Goal: Task Accomplishment & Management: Manage account settings

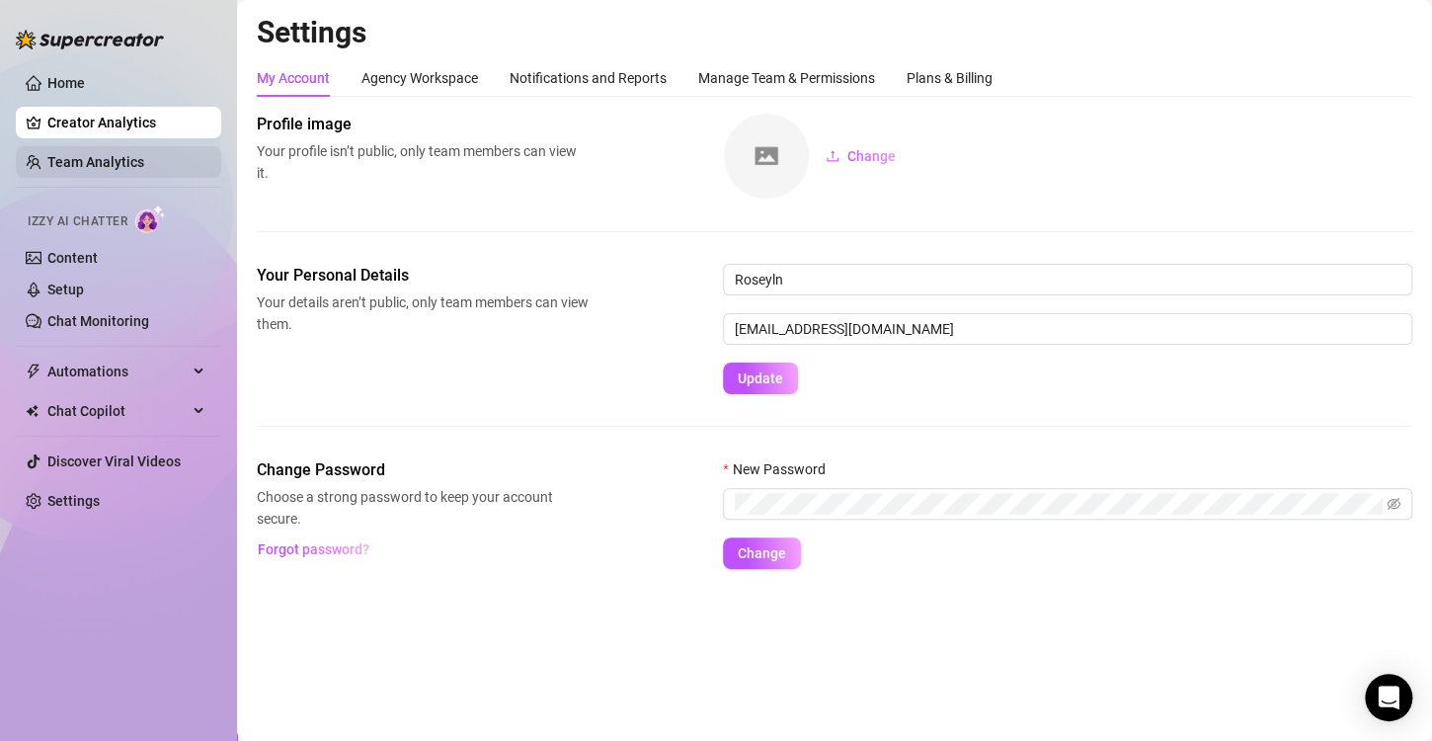
click at [114, 157] on link "Team Analytics" at bounding box center [95, 162] width 97 height 16
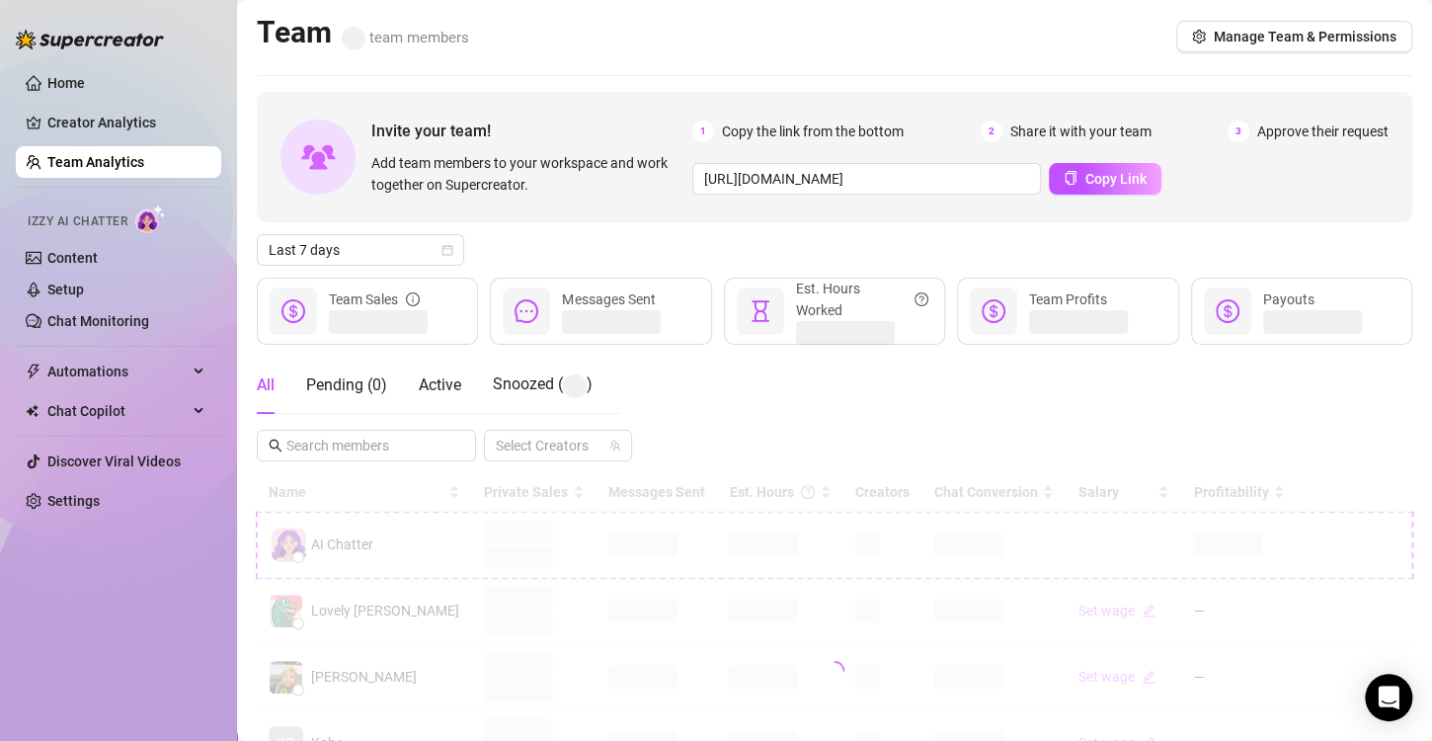
scroll to position [198, 0]
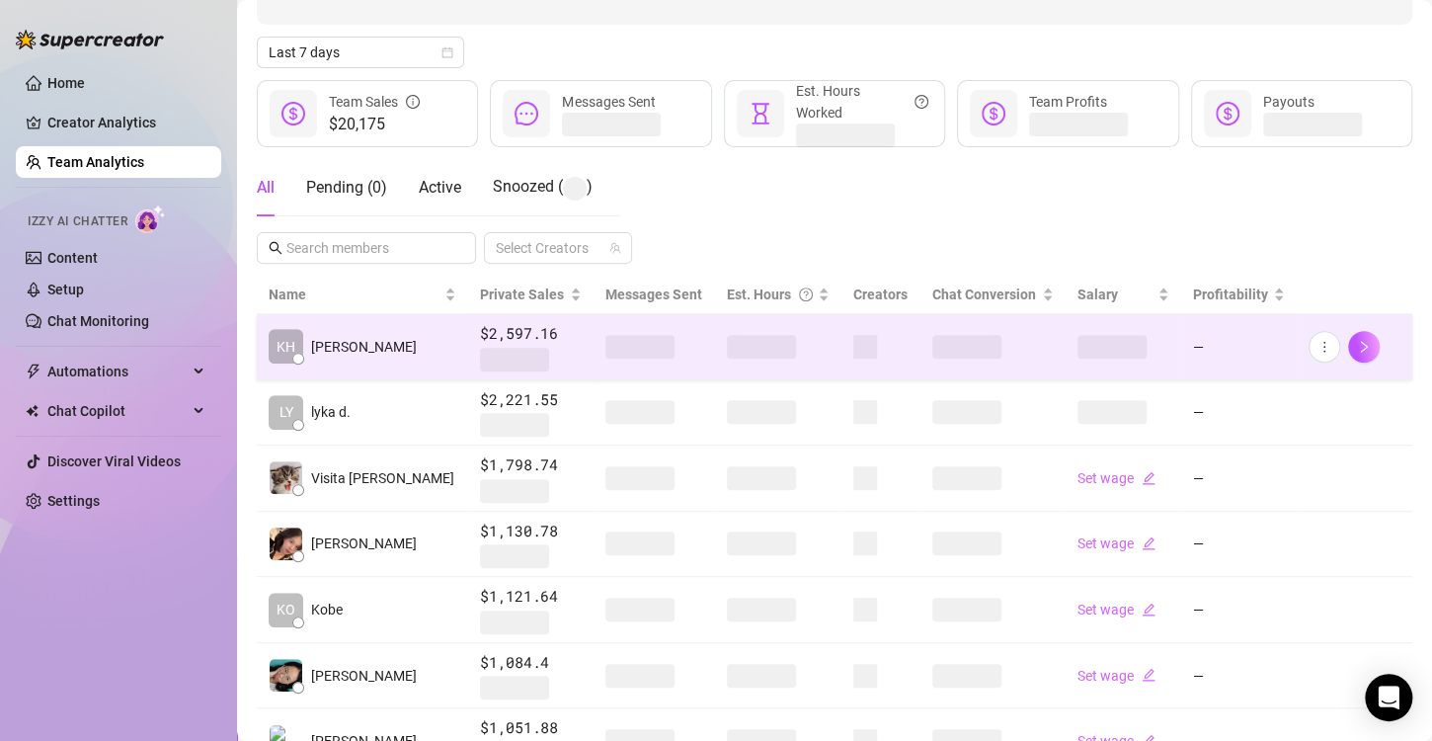
click at [854, 350] on span at bounding box center [866, 347] width 24 height 24
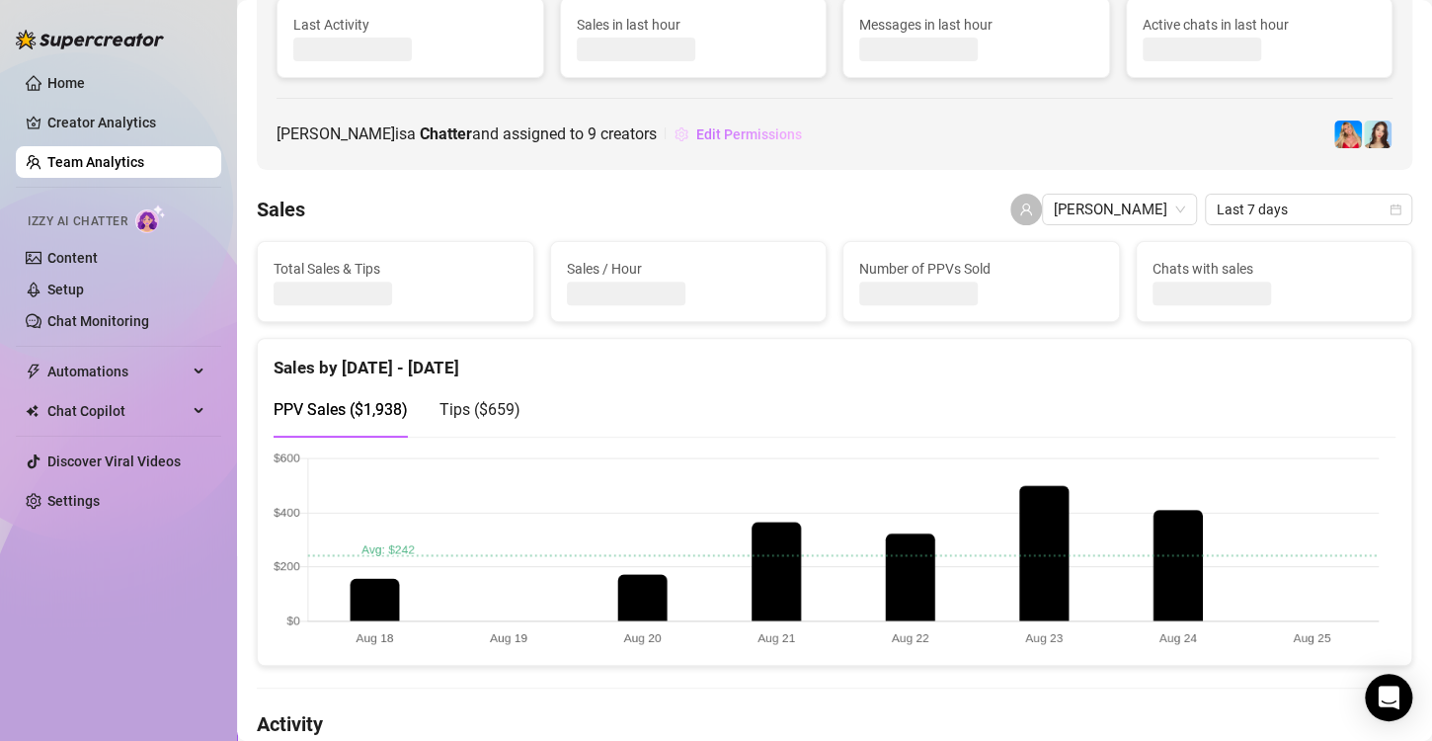
click at [696, 137] on span "Edit Permissions" at bounding box center [749, 134] width 106 height 16
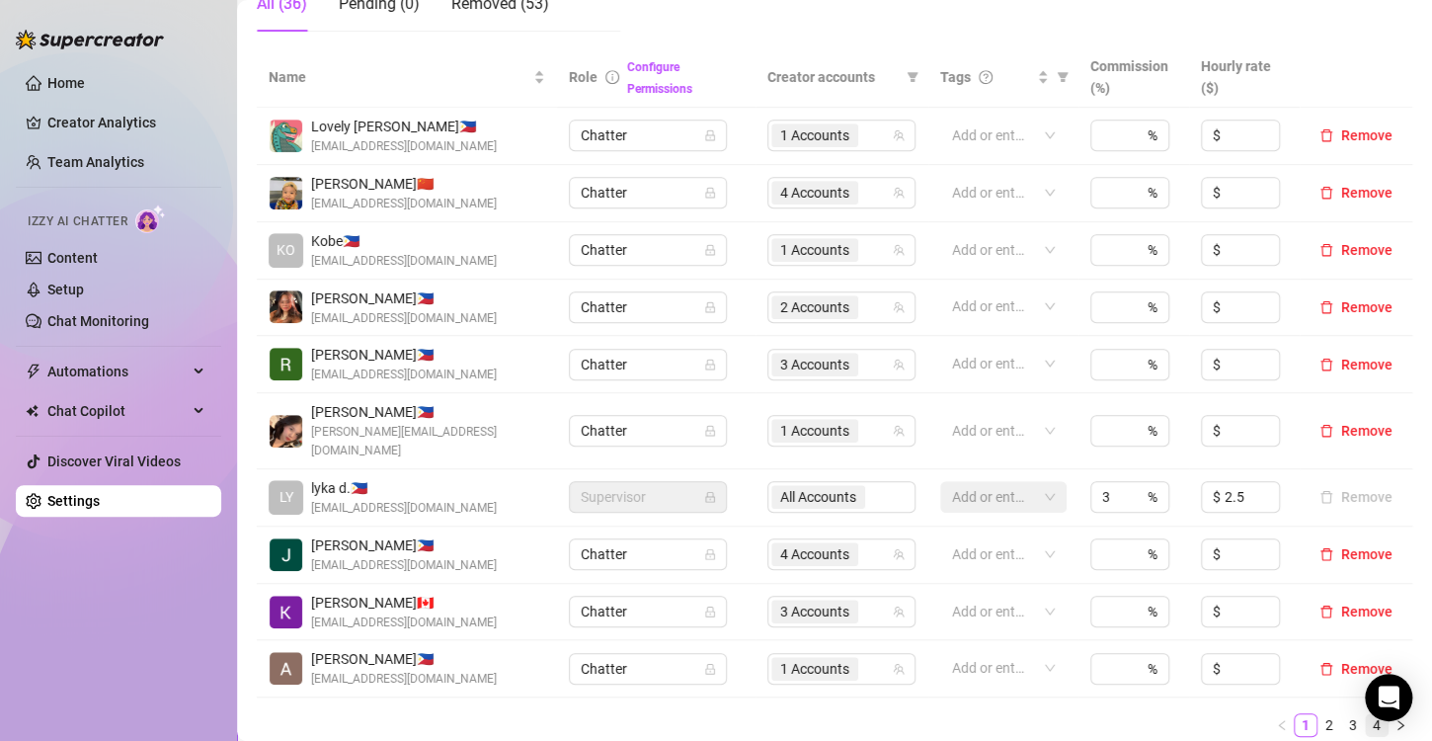
scroll to position [494, 0]
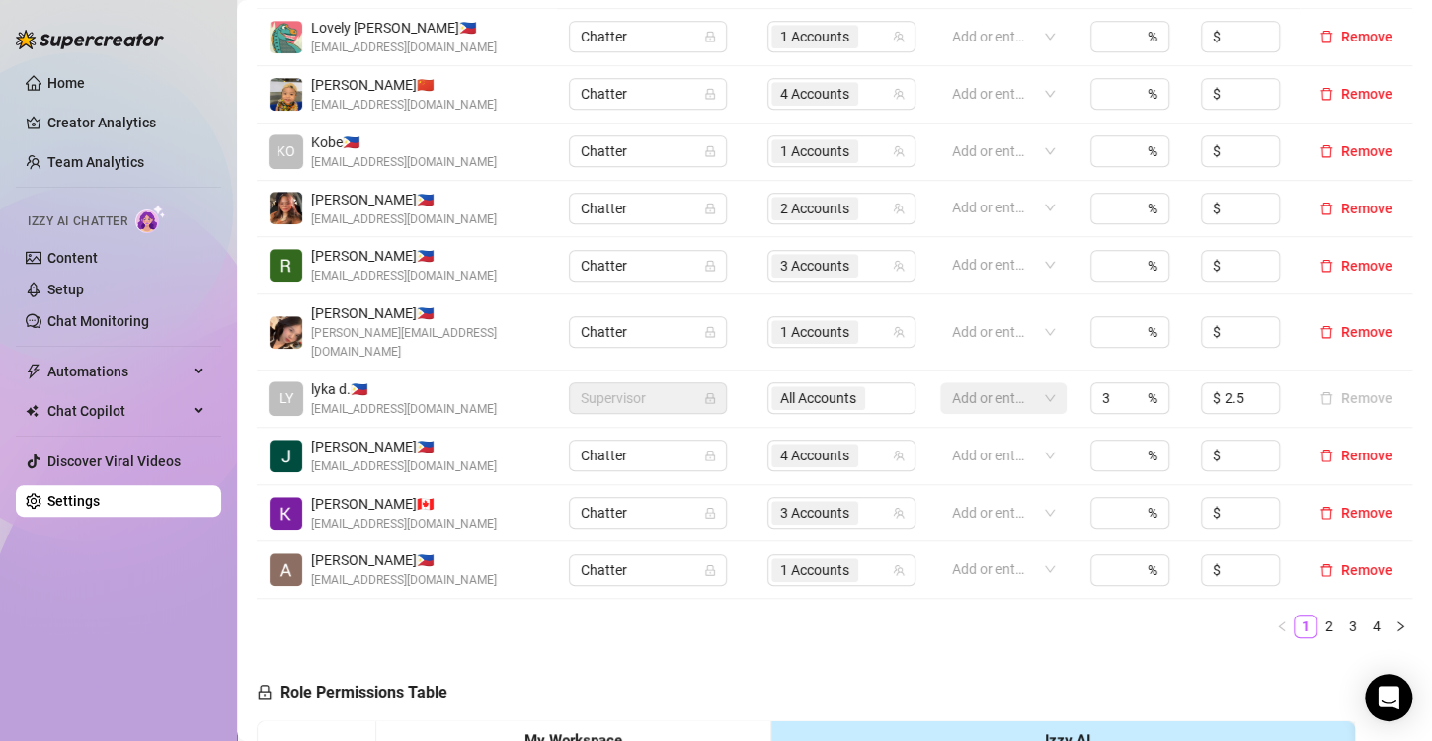
click at [1382, 617] on div "Name Role Configure Permissions Creator accounts Tags Commission (%) Hourly rat…" at bounding box center [835, 301] width 1156 height 705
click at [1389, 614] on button "button" at bounding box center [1401, 626] width 24 height 24
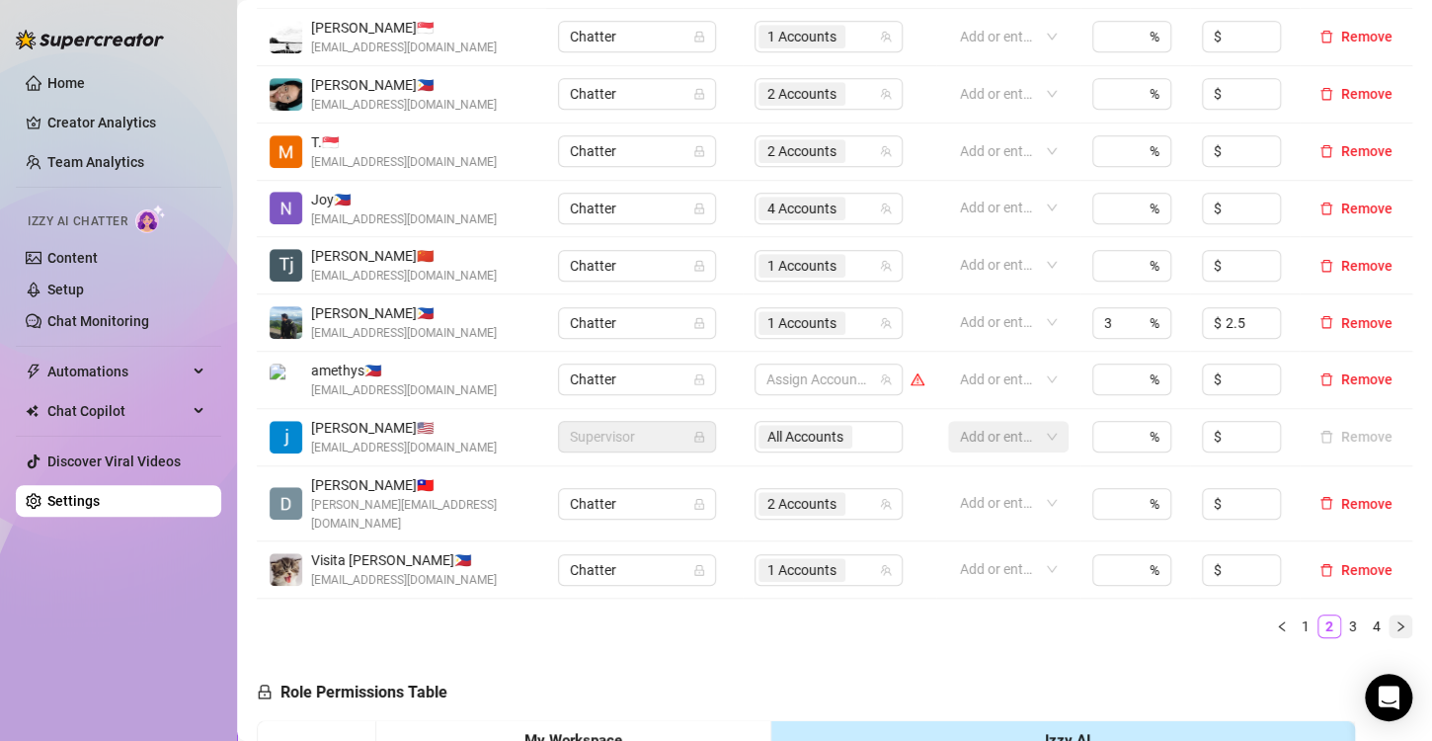
click at [1389, 614] on button "button" at bounding box center [1401, 626] width 24 height 24
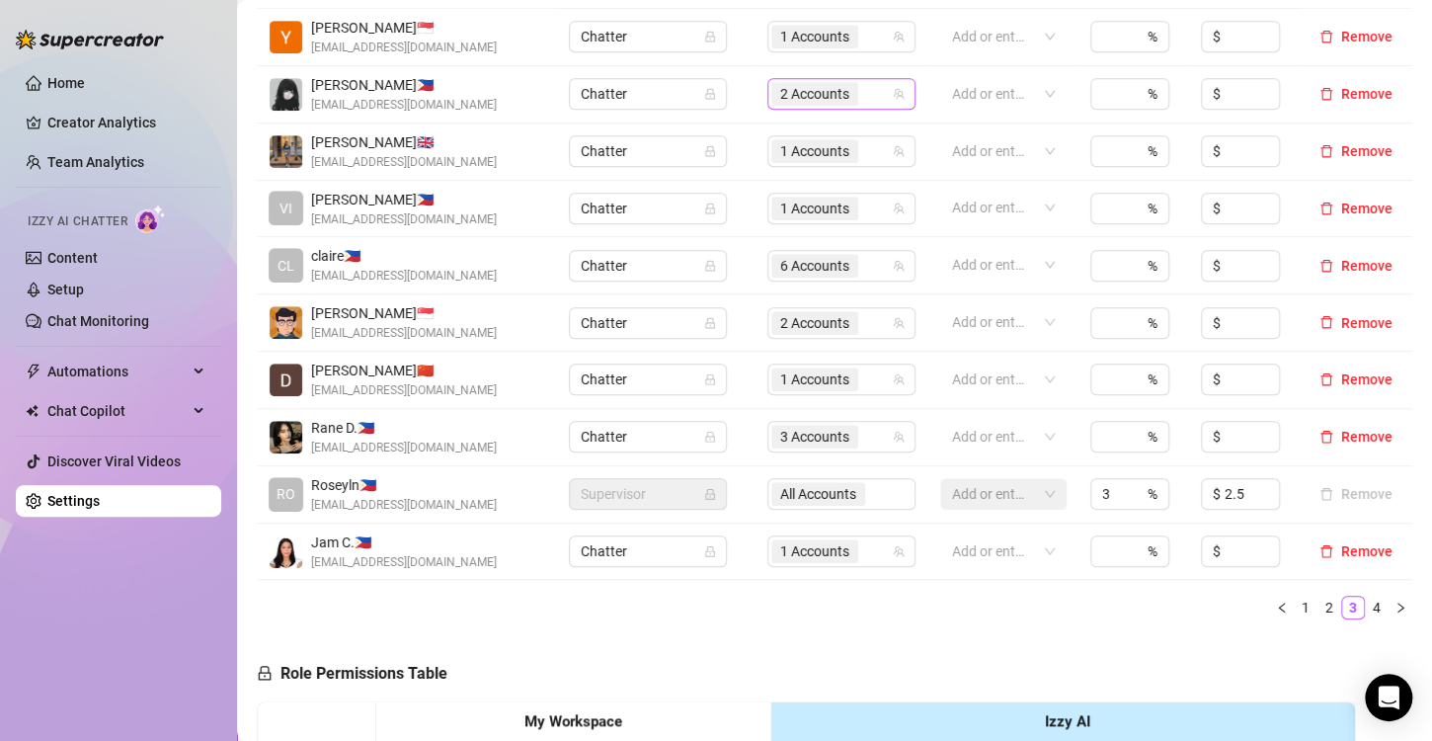
click at [780, 91] on span "2 Accounts" at bounding box center [814, 94] width 69 height 22
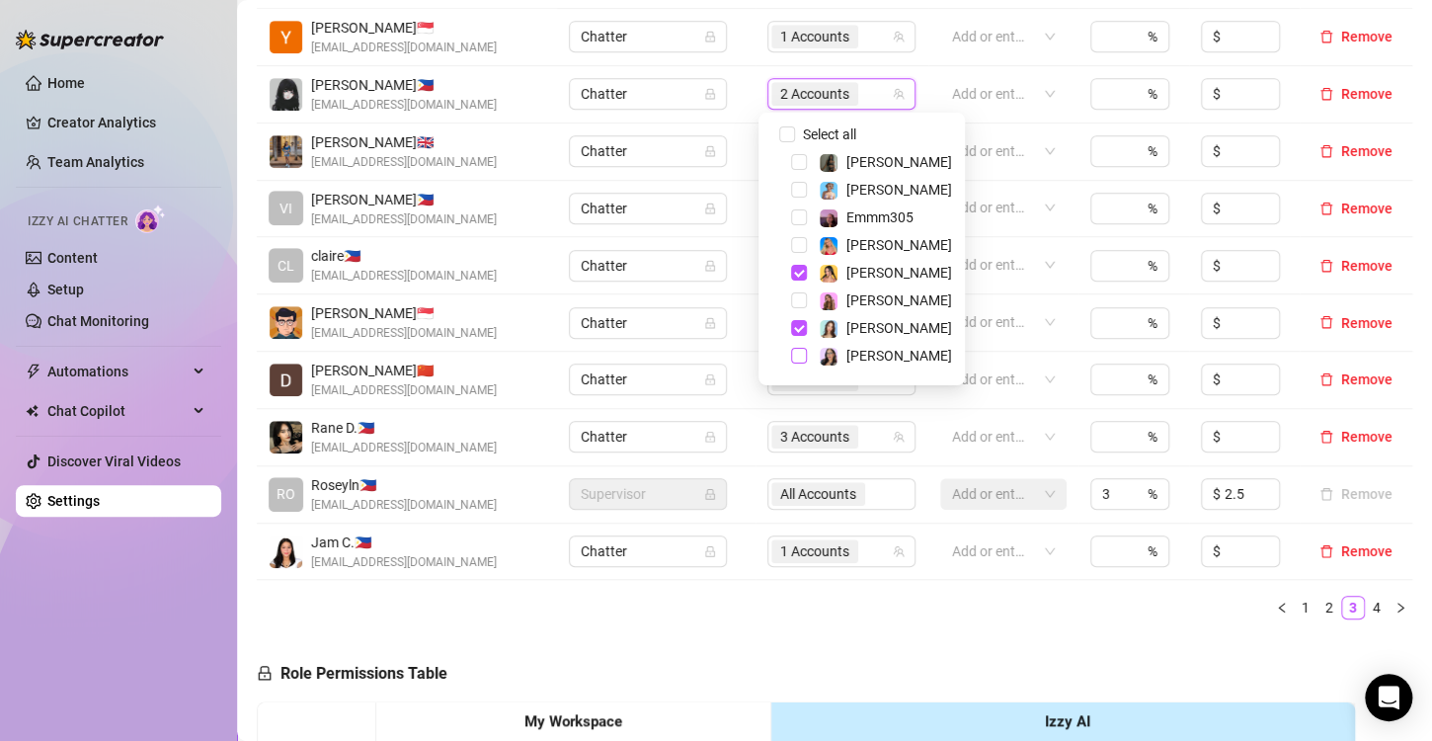
click at [800, 355] on span "Select tree node" at bounding box center [799, 356] width 16 height 16
click at [797, 324] on span "Select tree node" at bounding box center [799, 328] width 16 height 16
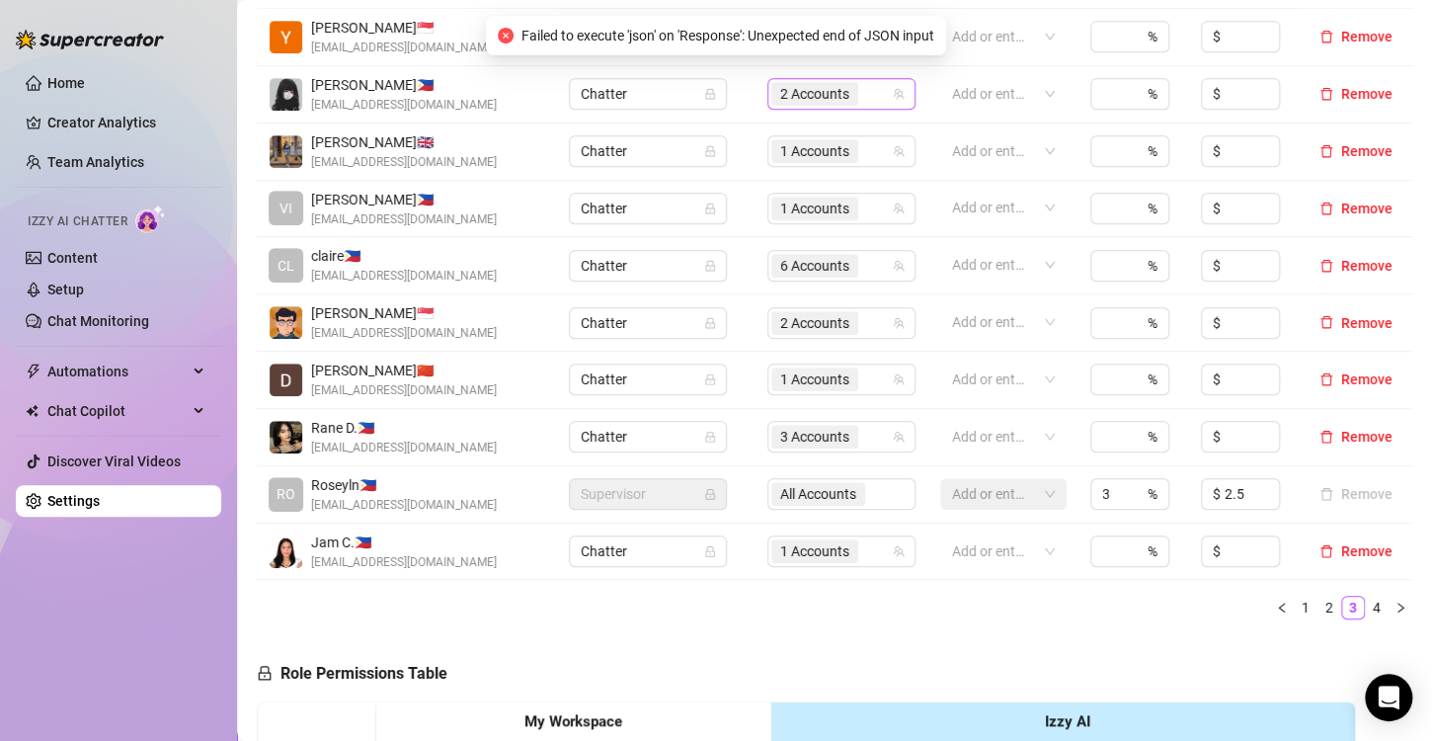
click at [811, 93] on span "2 Accounts" at bounding box center [814, 94] width 69 height 22
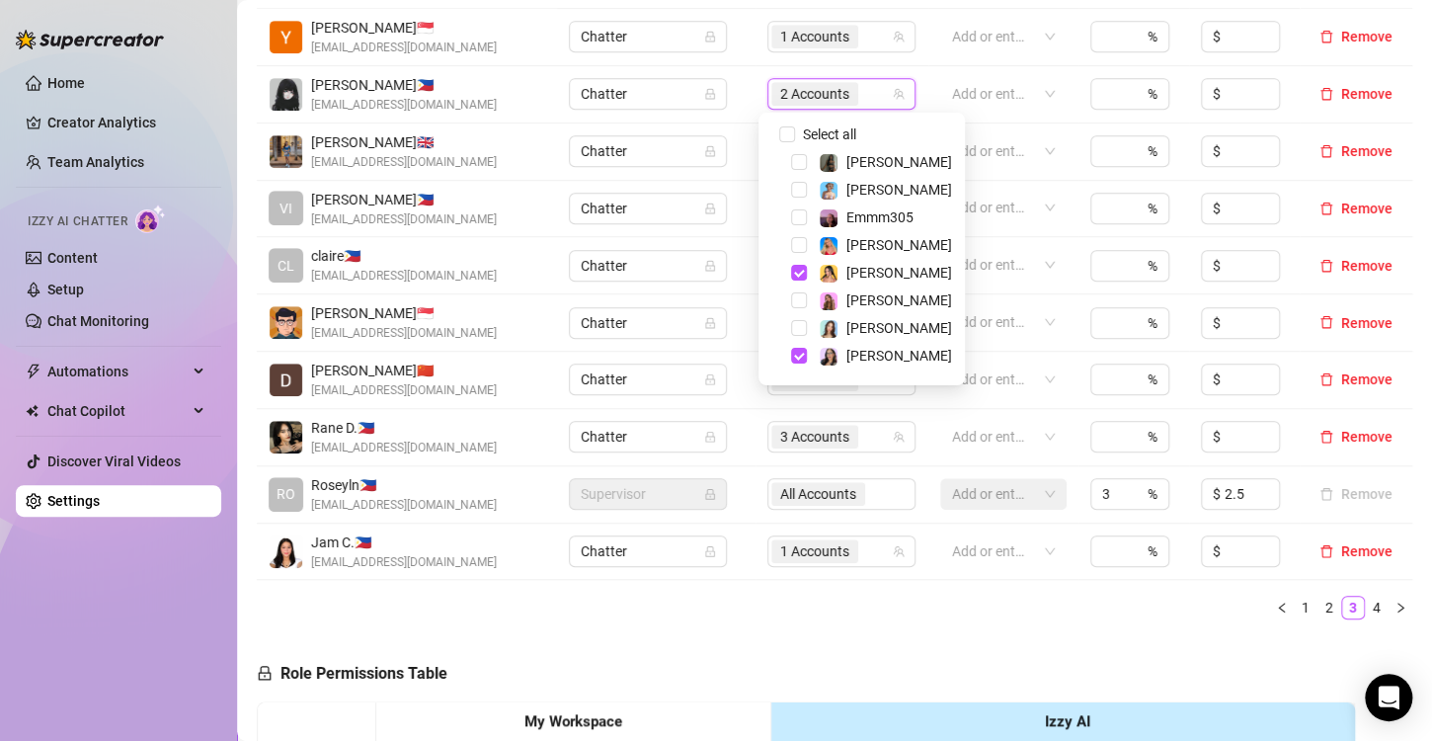
click at [864, 620] on div "Name Role Configure Permissions Creator accounts Tags Commission (%) Hourly rat…" at bounding box center [835, 292] width 1156 height 687
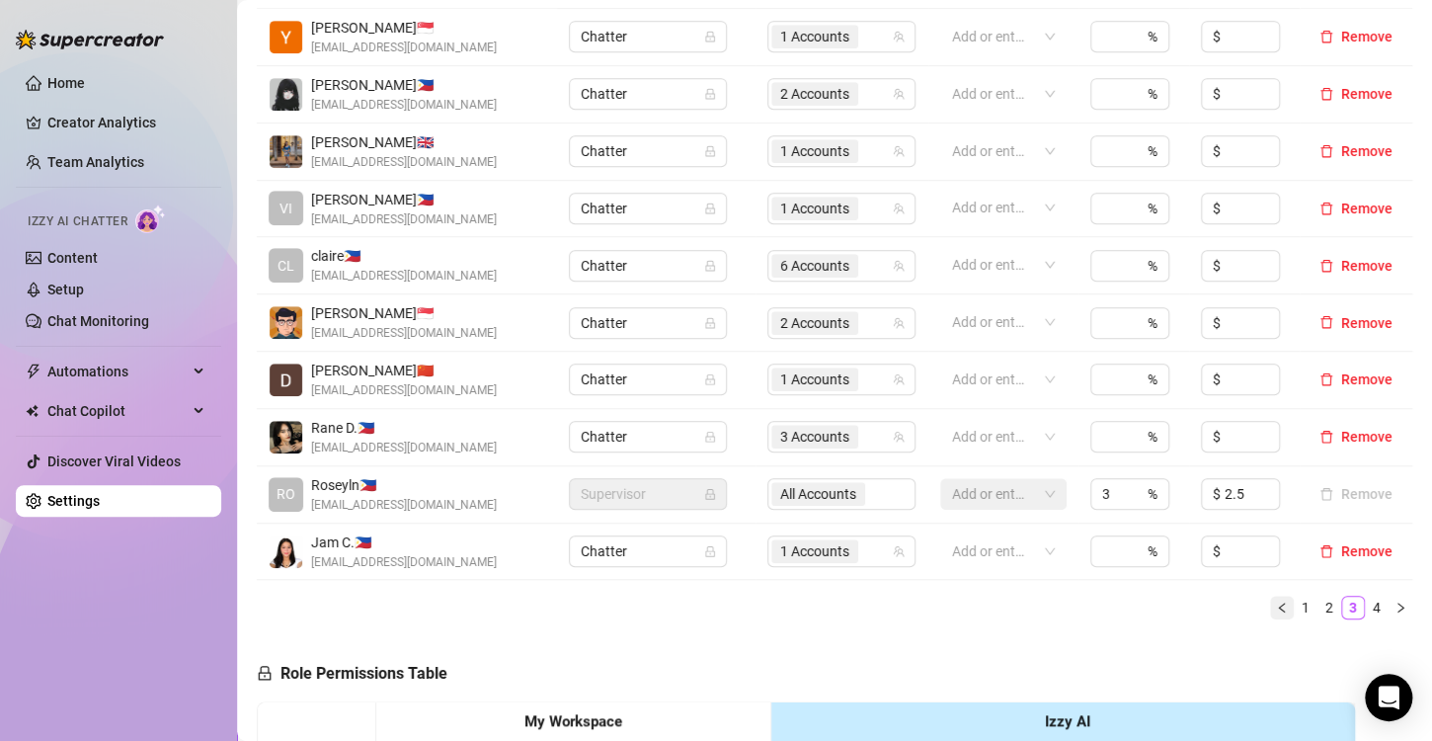
click at [1276, 607] on icon "left" at bounding box center [1282, 608] width 12 height 12
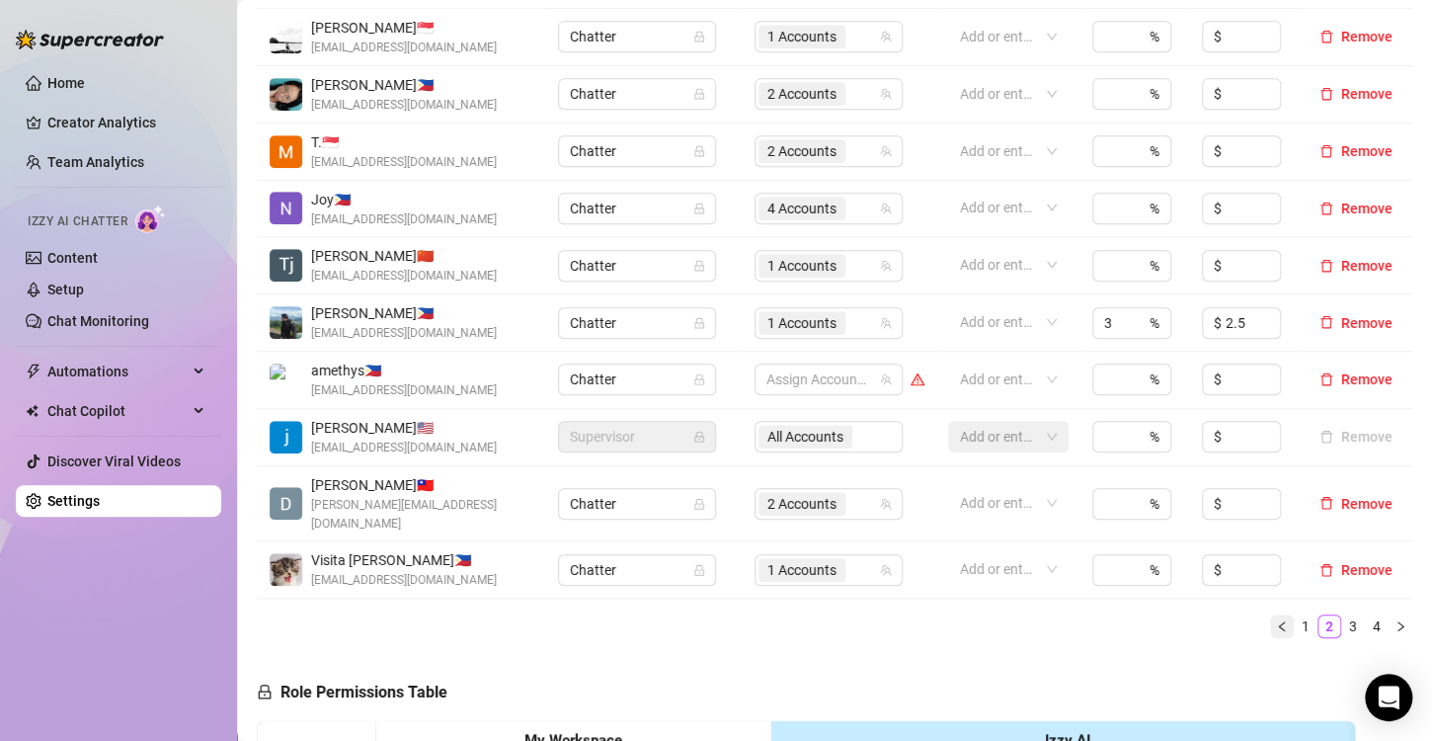
click at [1276, 620] on icon "left" at bounding box center [1282, 626] width 12 height 12
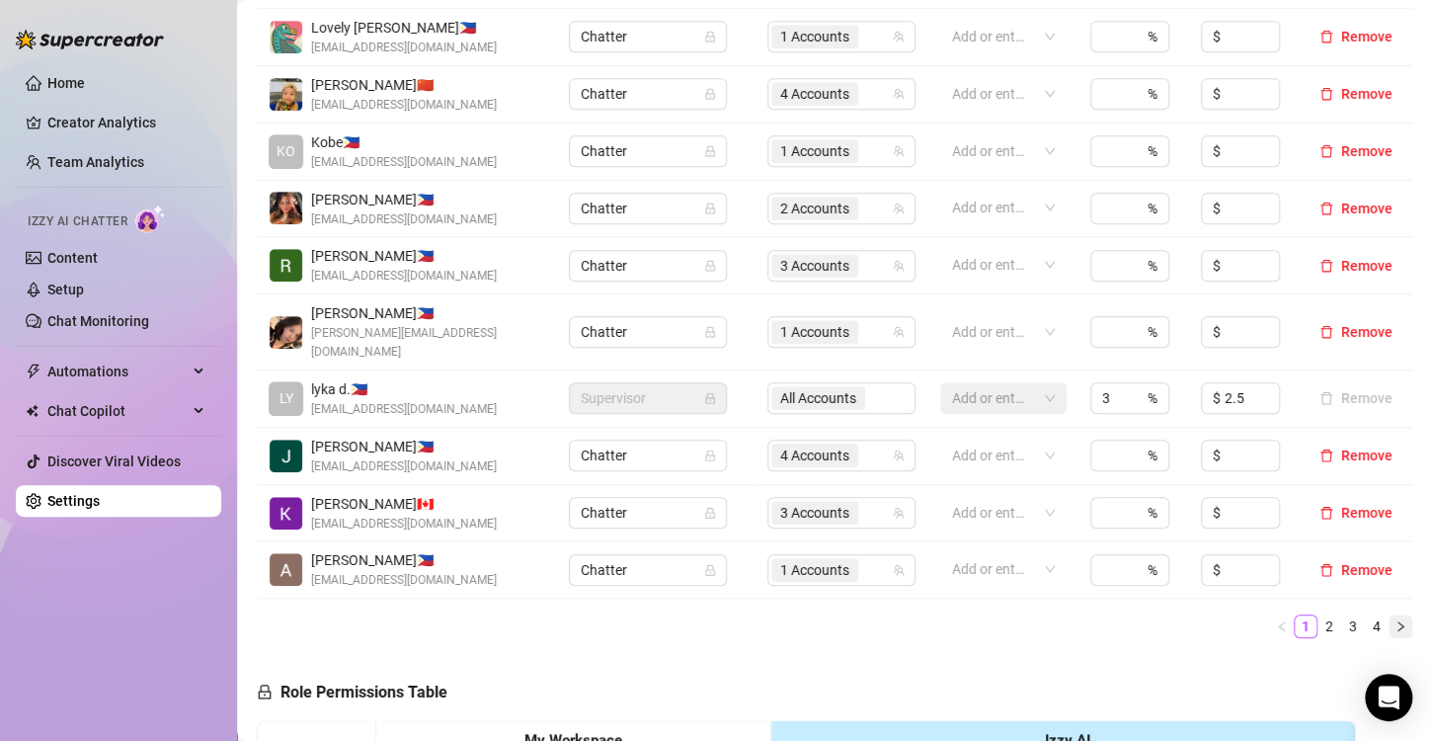
click at [1395, 620] on icon "right" at bounding box center [1401, 626] width 12 height 12
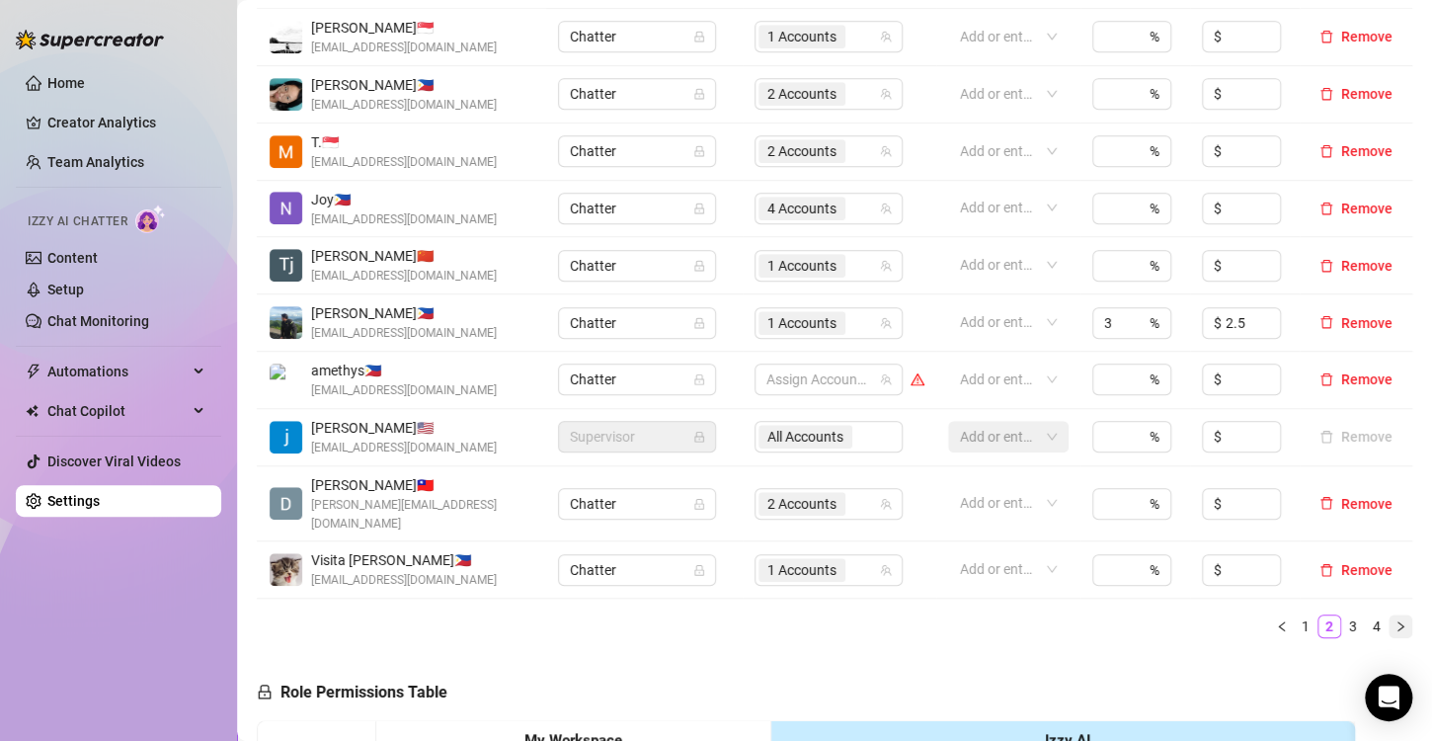
click at [1395, 620] on icon "right" at bounding box center [1401, 626] width 12 height 12
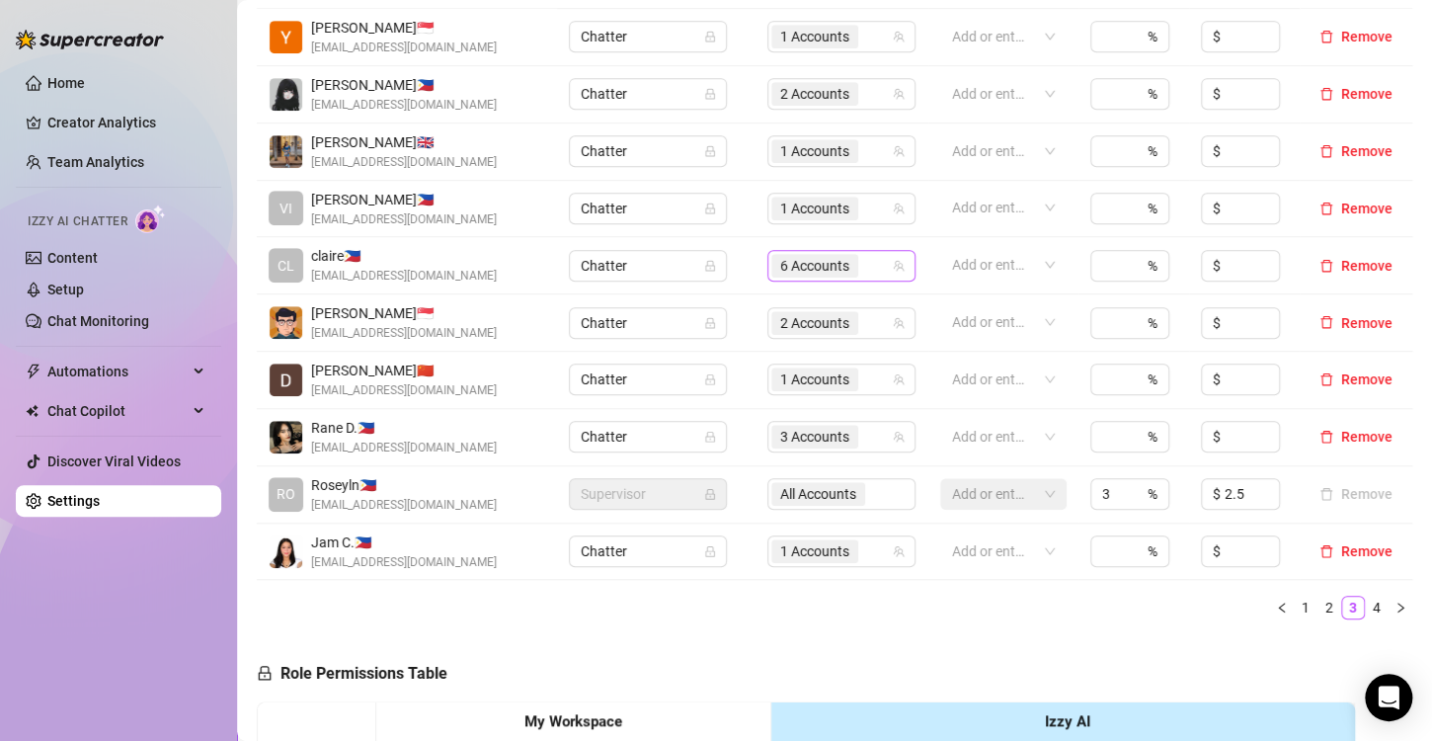
click at [788, 274] on span "6 Accounts" at bounding box center [814, 266] width 69 height 22
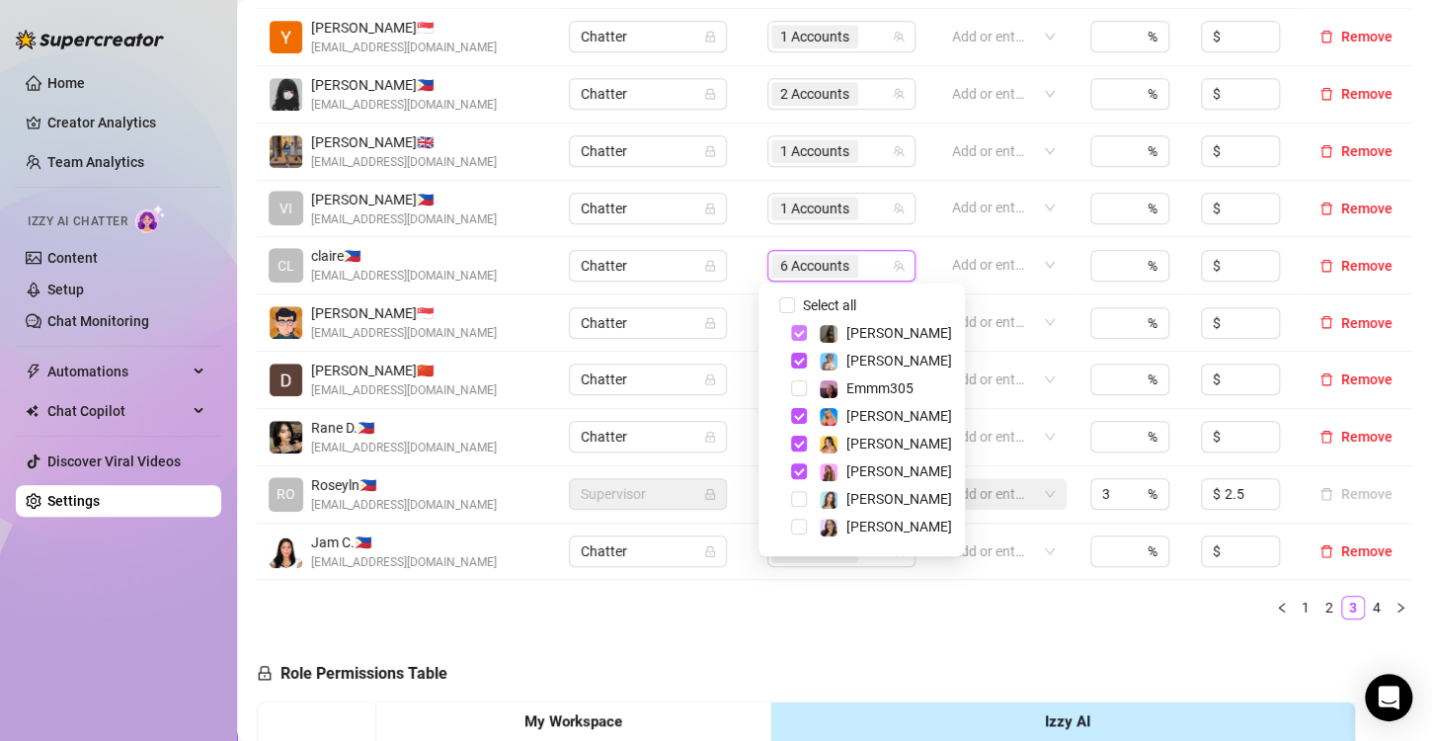
click at [796, 332] on span "Select tree node" at bounding box center [799, 333] width 16 height 16
click at [795, 361] on span "Select tree node" at bounding box center [799, 361] width 16 height 16
click at [797, 447] on span "Select tree node" at bounding box center [799, 444] width 16 height 16
click at [797, 467] on span "Select tree node" at bounding box center [799, 471] width 16 height 16
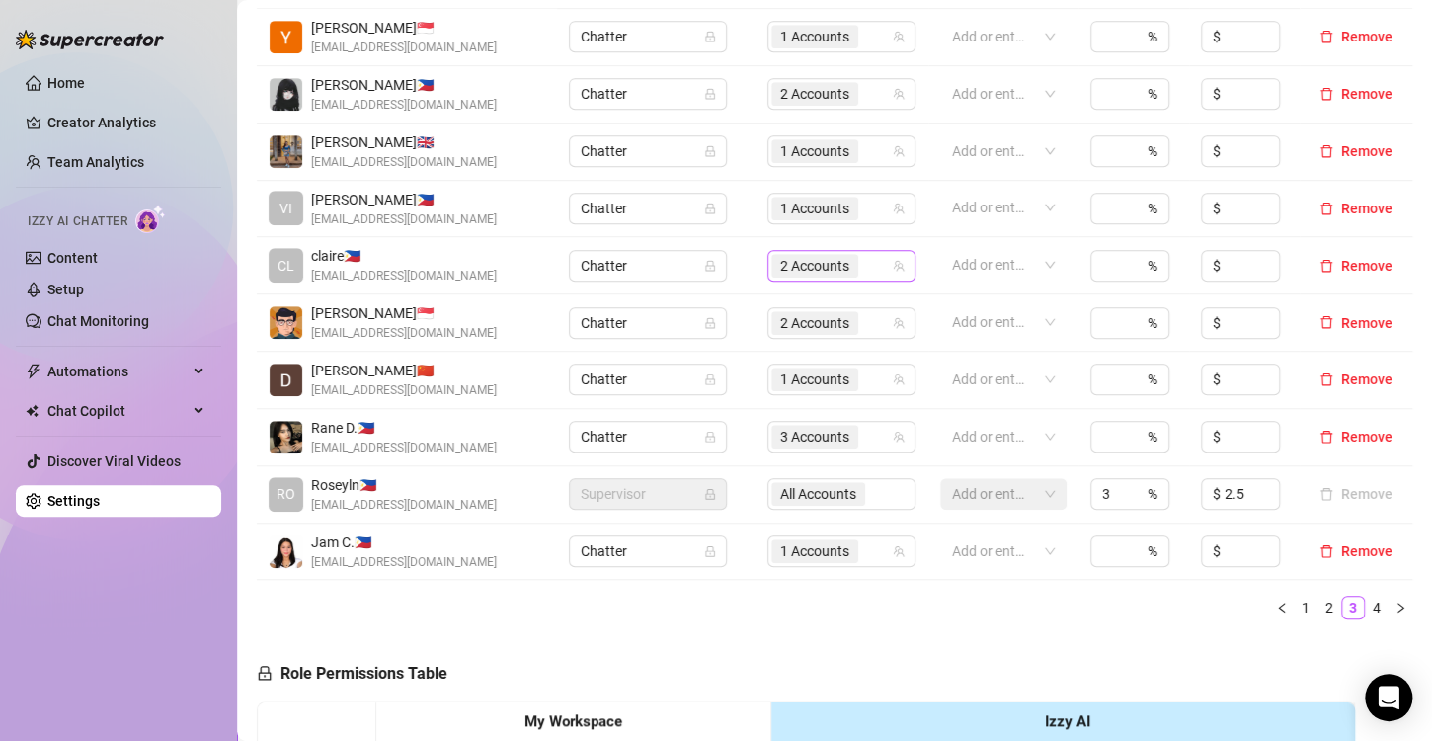
click at [821, 257] on span "2 Accounts" at bounding box center [814, 266] width 69 height 22
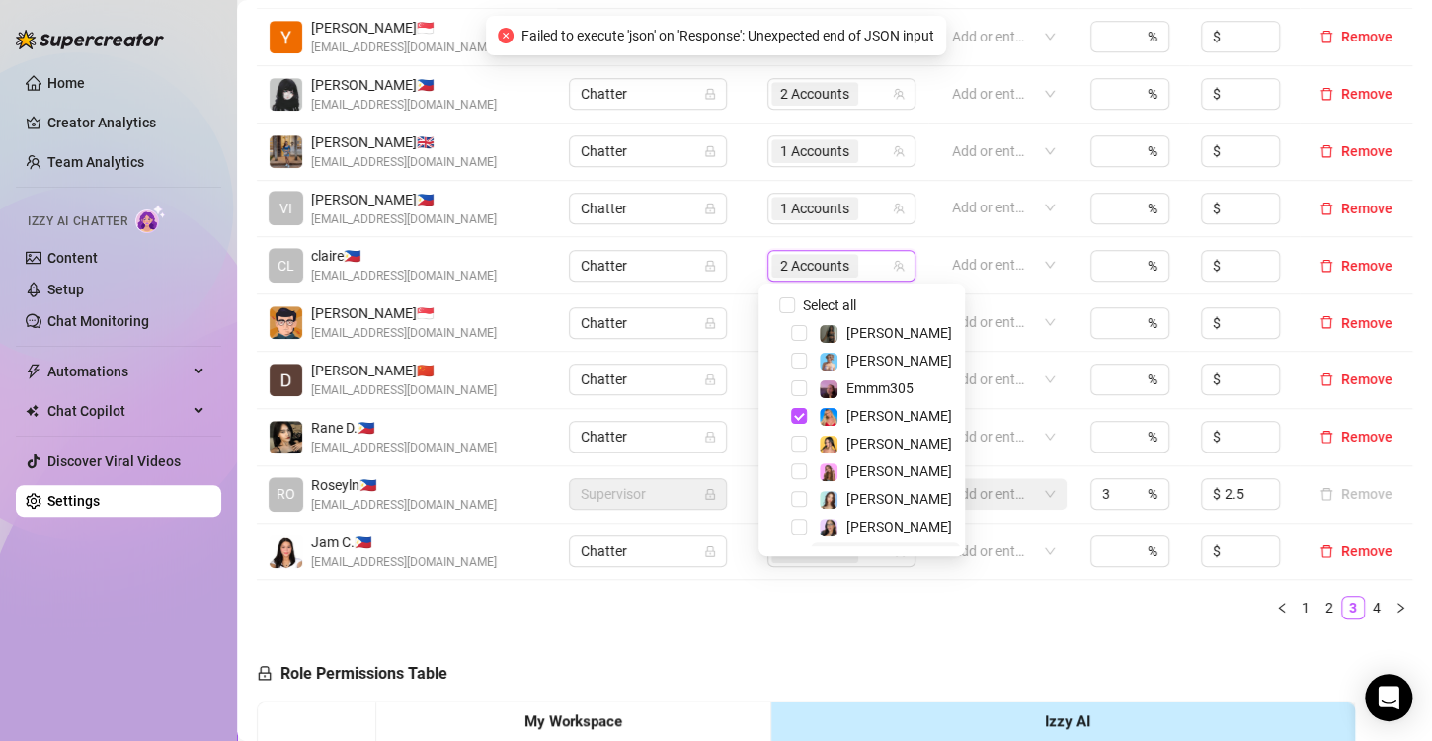
scroll to position [24, 0]
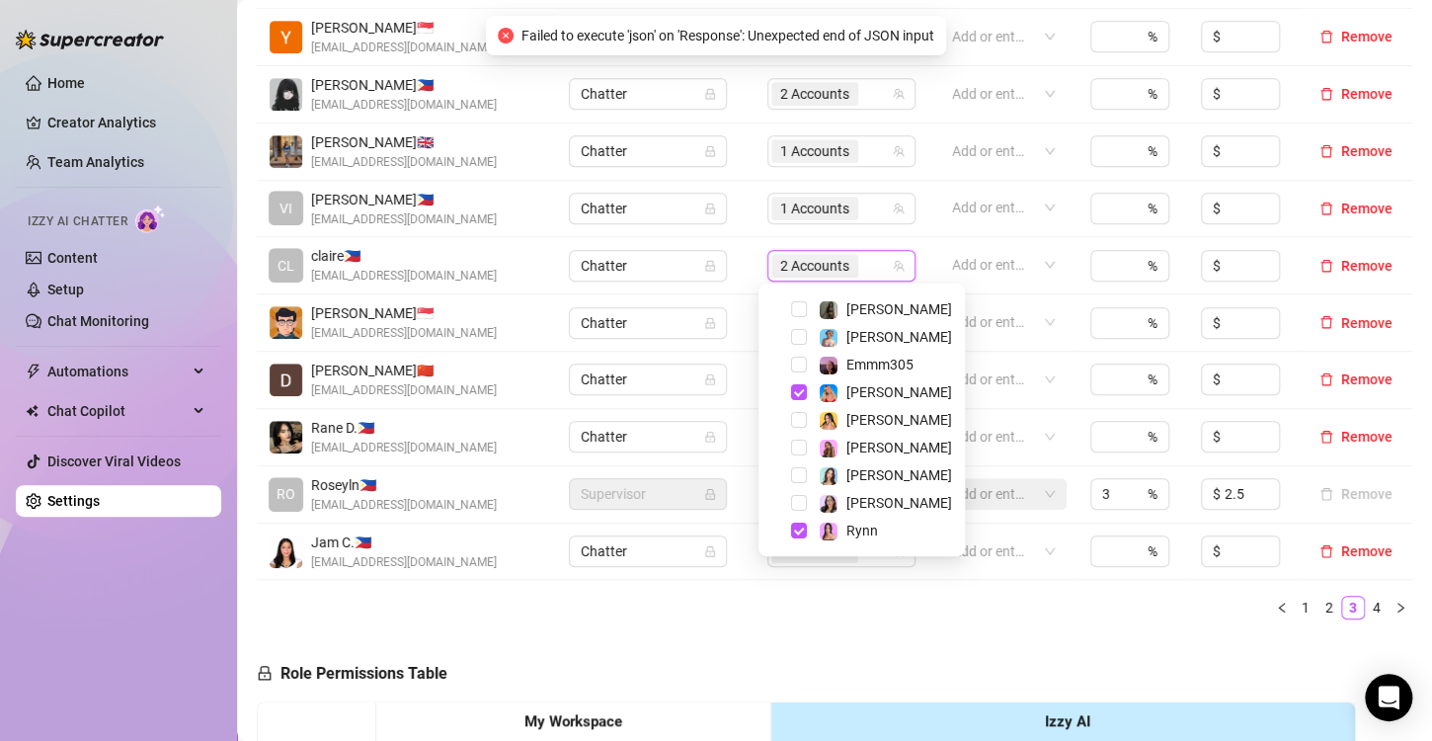
click at [808, 532] on div "Rynn" at bounding box center [862, 531] width 197 height 24
click at [798, 528] on span "Select tree node" at bounding box center [799, 531] width 16 height 16
